Goal: Information Seeking & Learning: Learn about a topic

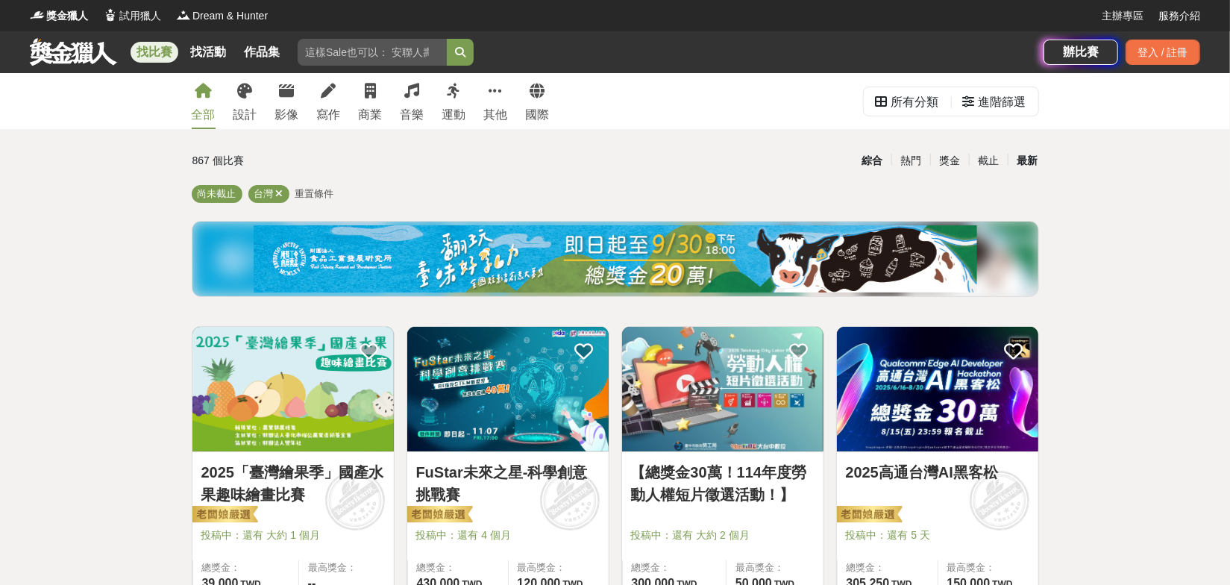
click at [1016, 168] on div "最新" at bounding box center [1026, 161] width 39 height 26
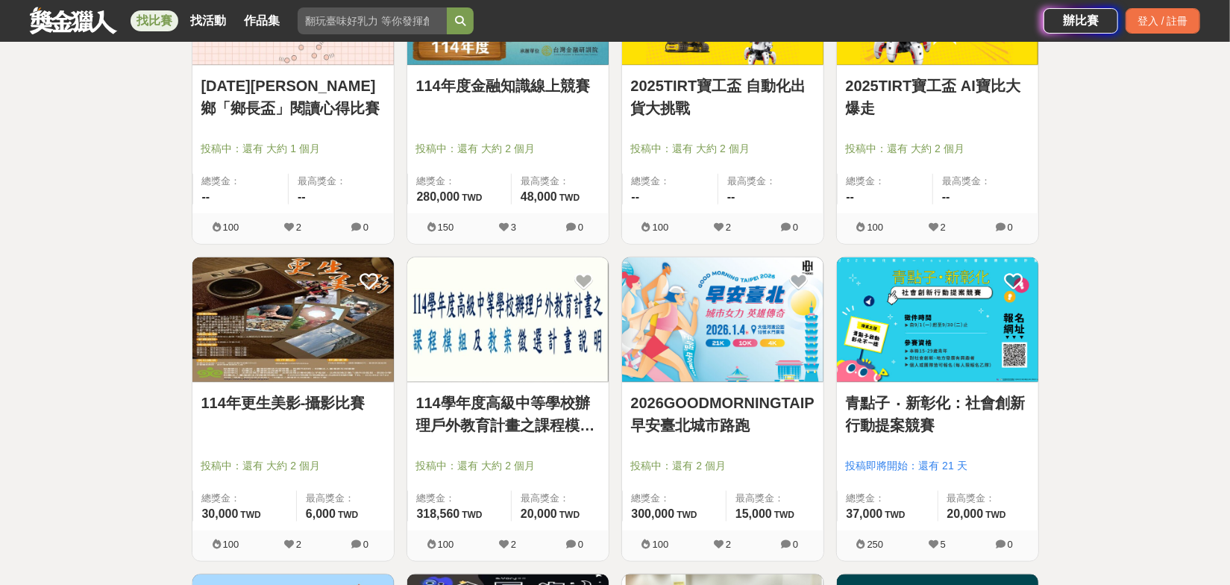
scroll to position [1491, 0]
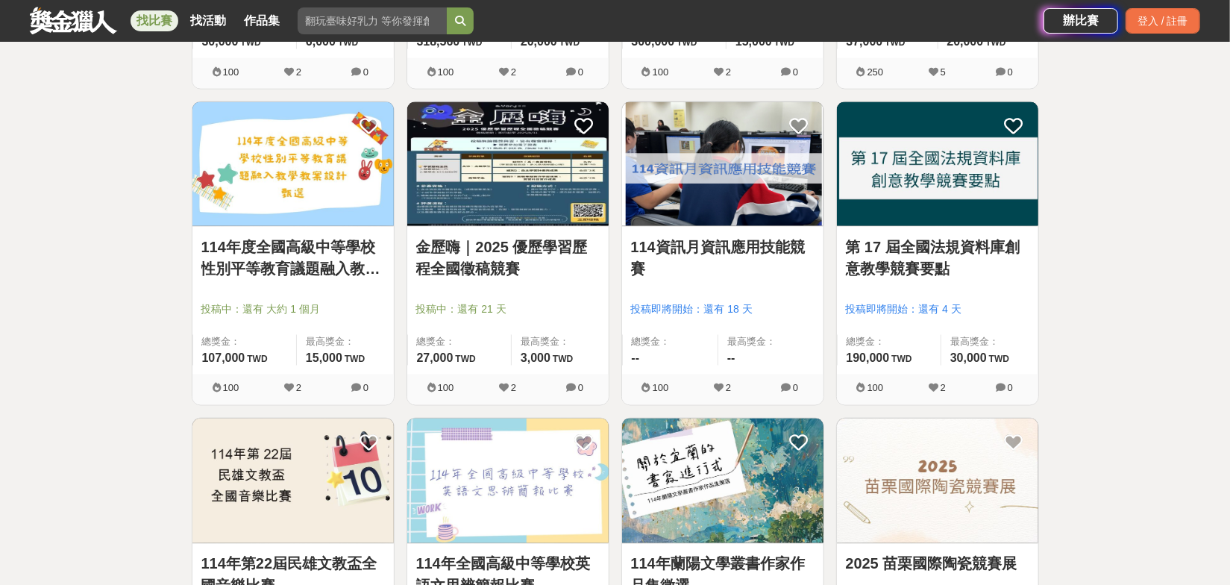
click at [733, 269] on link "114資訊月資訊應用技能競賽" at bounding box center [722, 258] width 183 height 45
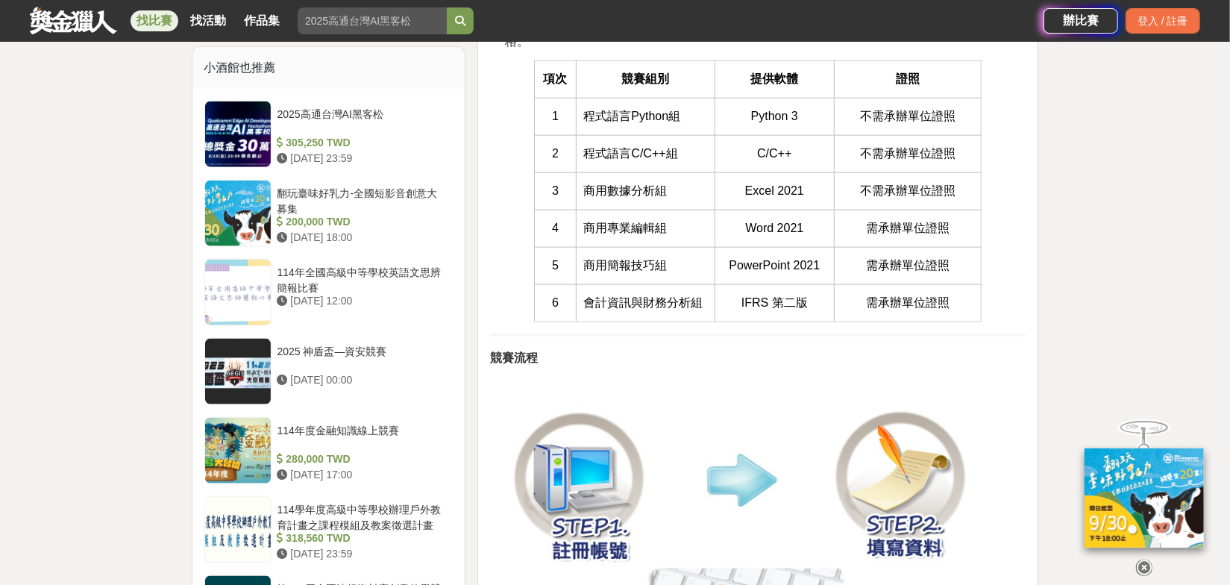
scroll to position [1084, 0]
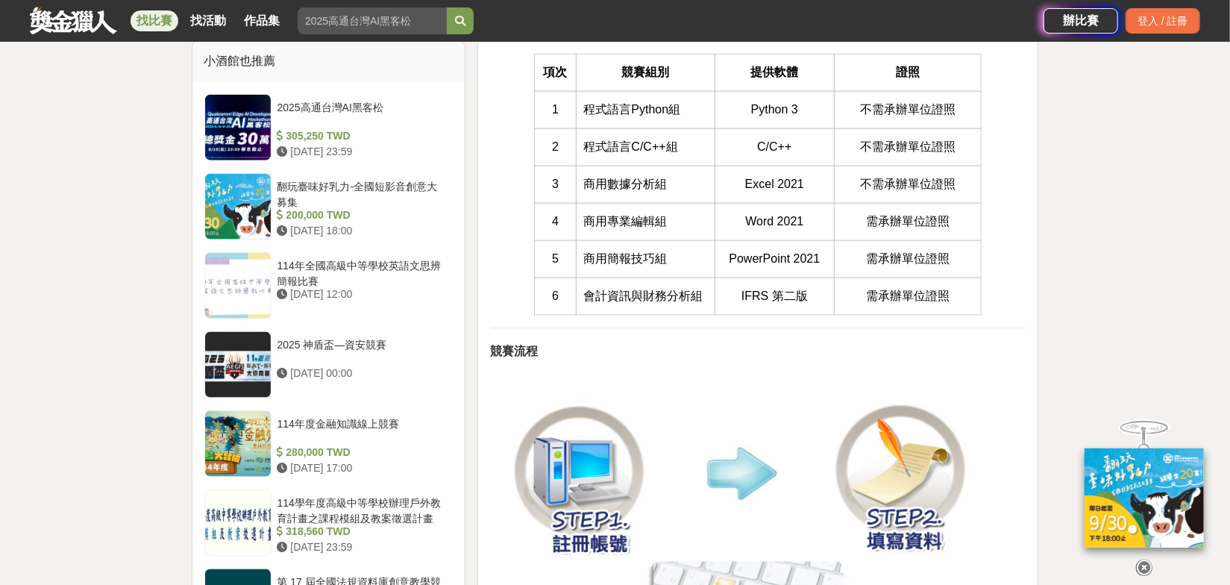
click at [603, 203] on td "商用數據分析組" at bounding box center [645, 184] width 139 height 37
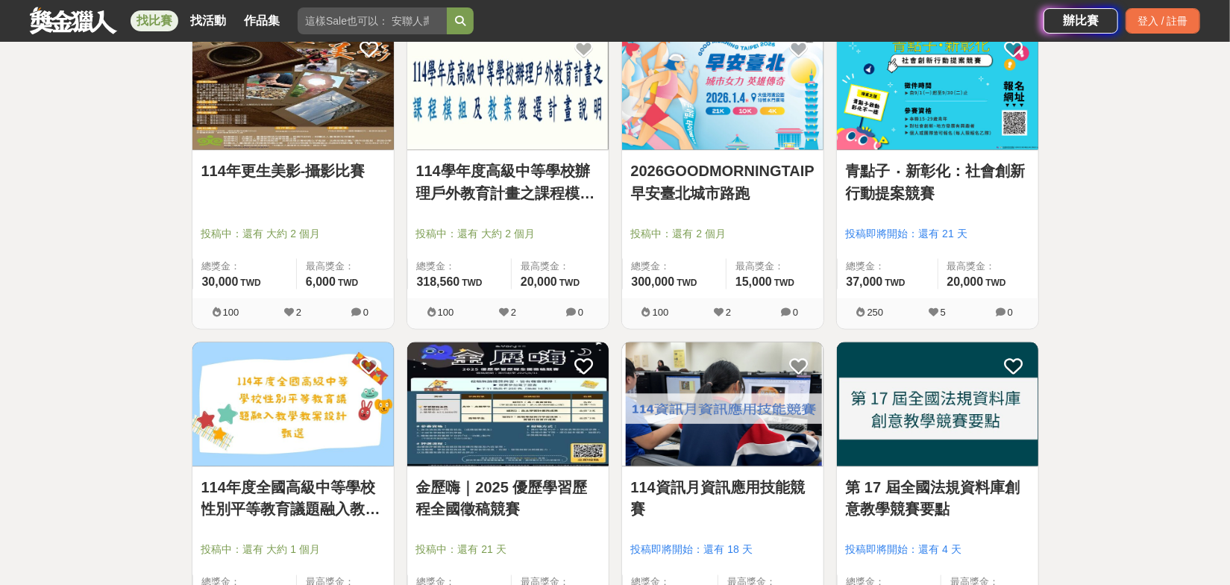
scroll to position [1220, 0]
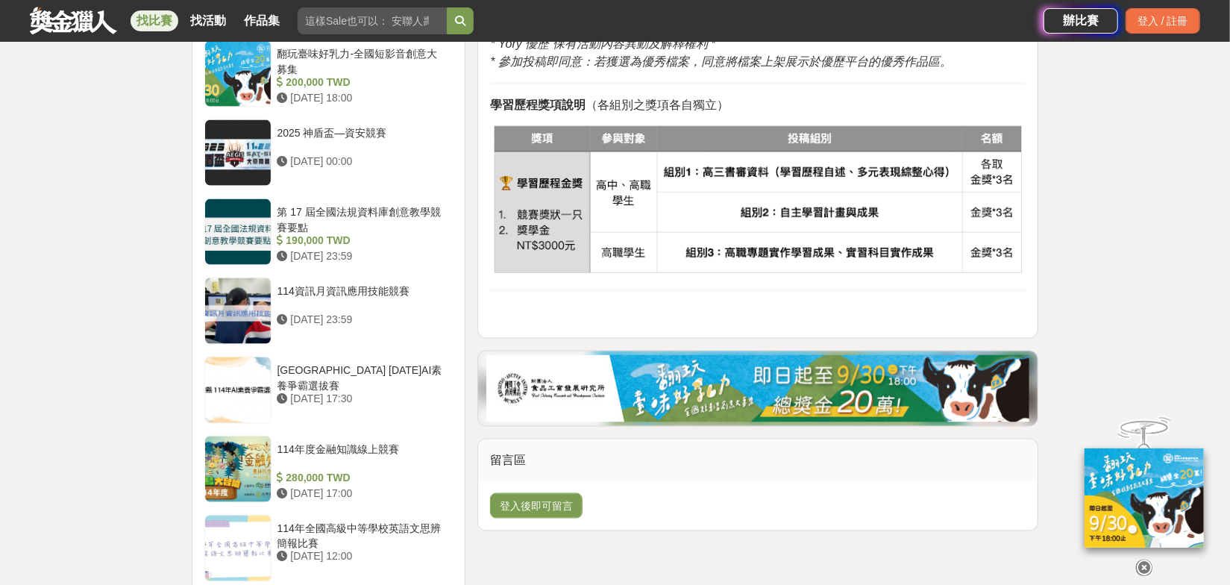
scroll to position [1220, 0]
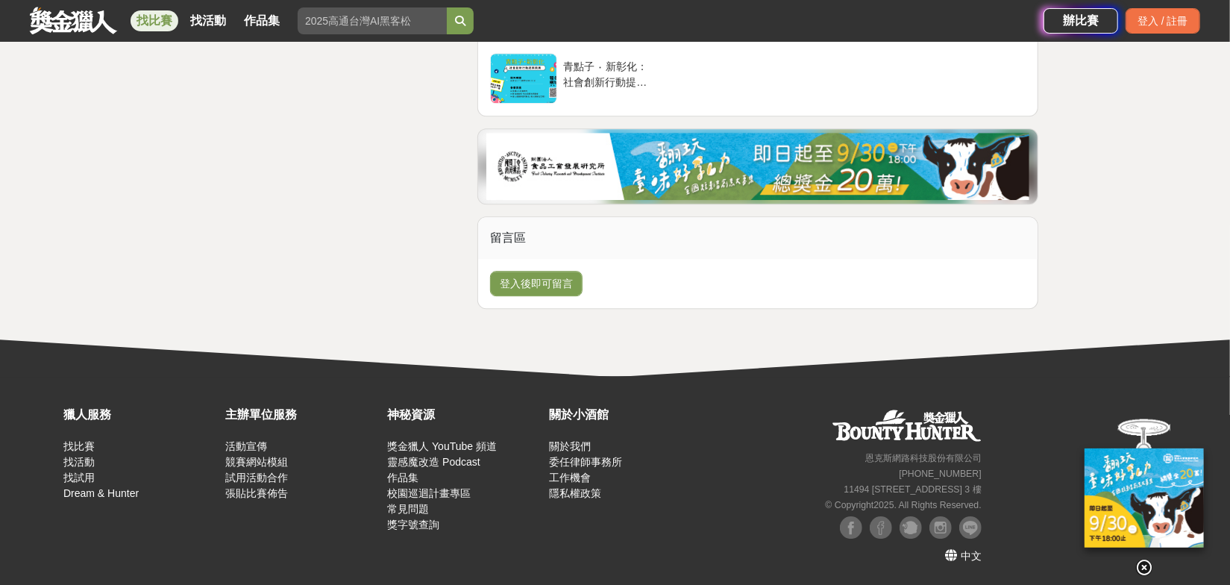
scroll to position [2779, 0]
